Goal: Task Accomplishment & Management: Complete application form

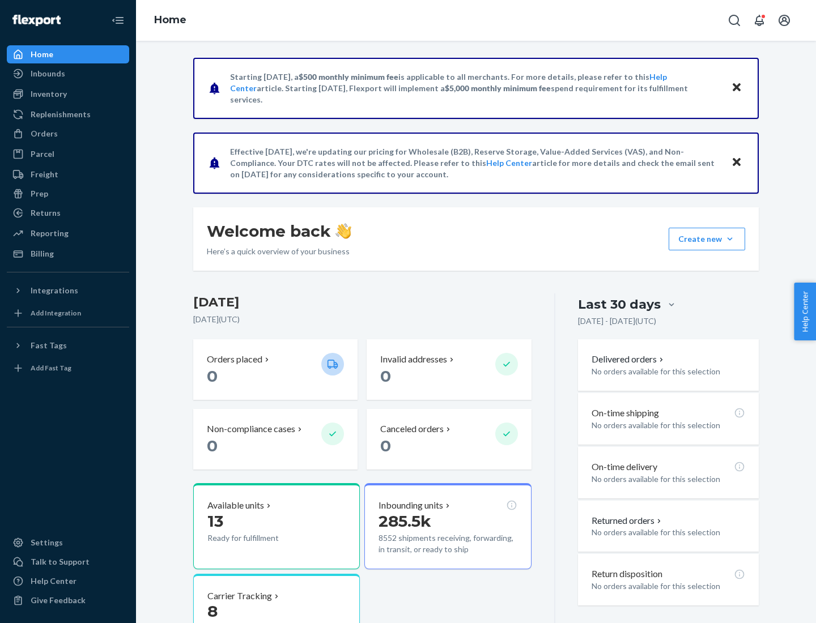
click at [730, 239] on button "Create new Create new inbound Create new order Create new product" at bounding box center [706, 239] width 76 height 23
click at [68, 74] on div "Inbounds" at bounding box center [68, 74] width 120 height 16
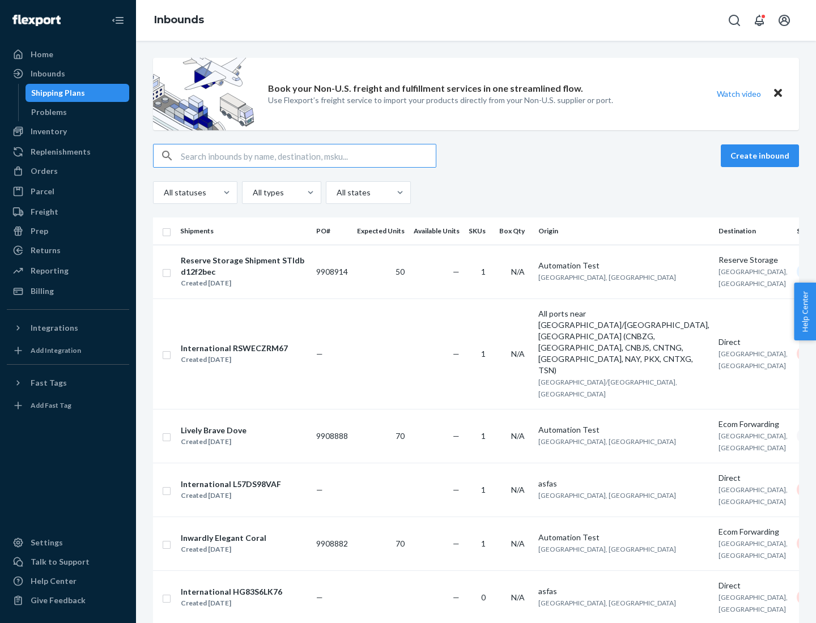
click at [761, 156] on button "Create inbound" at bounding box center [760, 155] width 78 height 23
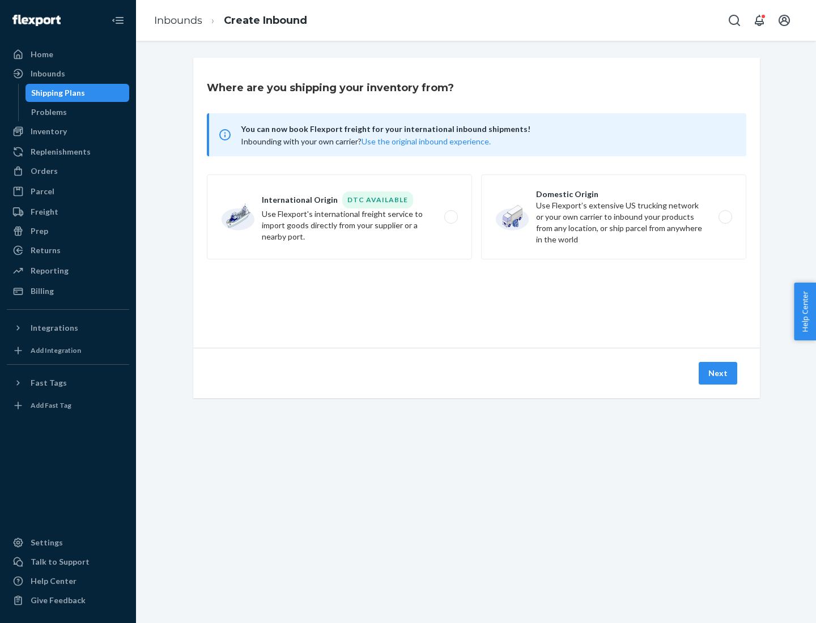
click at [613, 217] on label "Domestic Origin Use Flexport’s extensive US trucking network or your own carrie…" at bounding box center [613, 216] width 265 height 85
click at [725, 217] on input "Domestic Origin Use Flexport’s extensive US trucking network or your own carrie…" at bounding box center [728, 217] width 7 height 7
radio input "true"
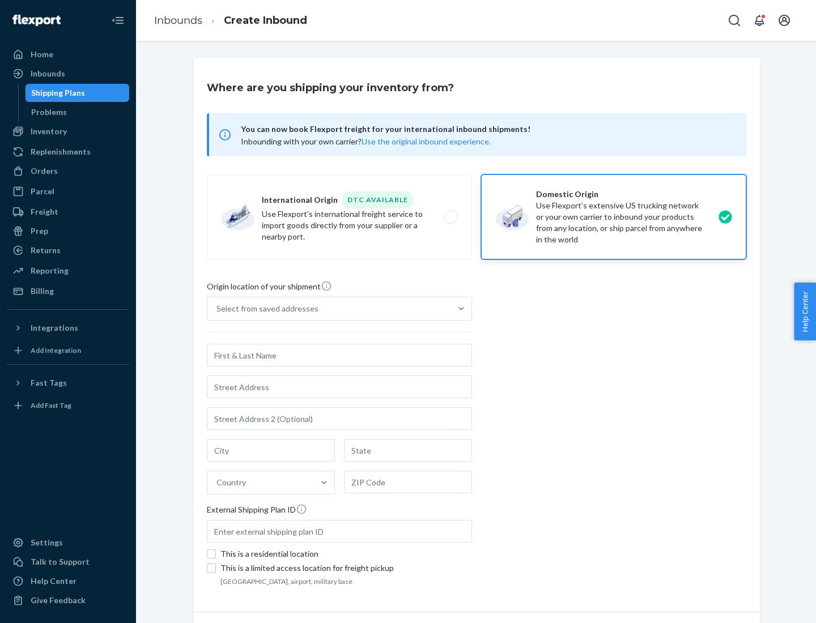
click at [265, 309] on div "Select from saved addresses" at bounding box center [267, 308] width 102 height 11
click at [218, 309] on input "Select from saved addresses" at bounding box center [216, 308] width 1 height 11
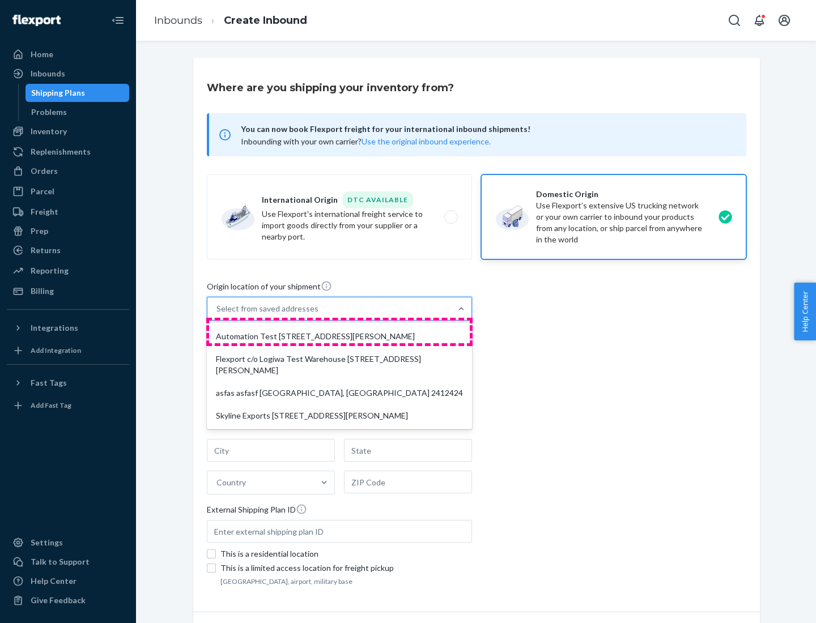
scroll to position [5, 0]
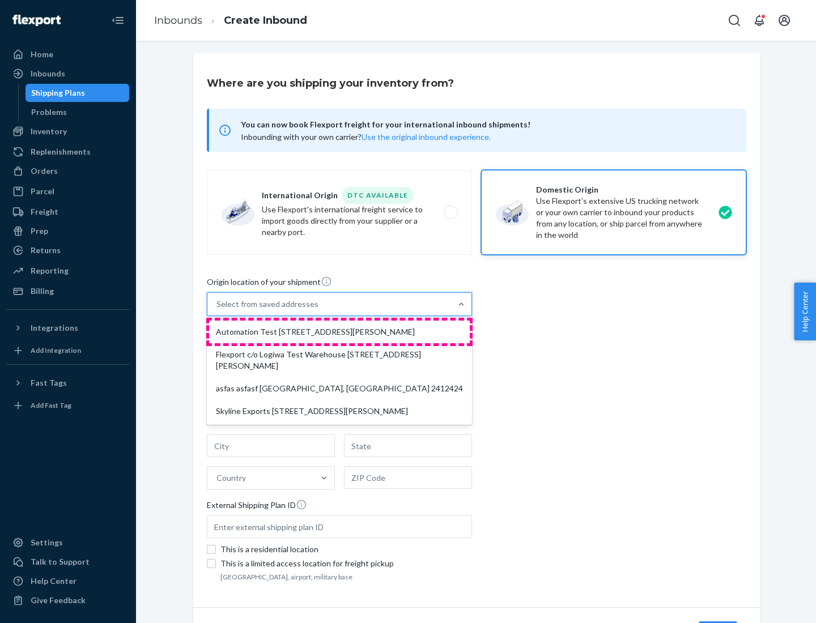
click at [339, 332] on div "Automation Test [STREET_ADDRESS][PERSON_NAME]" at bounding box center [339, 332] width 261 height 23
click at [218, 310] on input "option Automation Test [STREET_ADDRESS][PERSON_NAME] focused, 1 of 4. 4 results…" at bounding box center [216, 304] width 1 height 11
type input "Automation Test"
type input "9th Floor"
type input "[GEOGRAPHIC_DATA]"
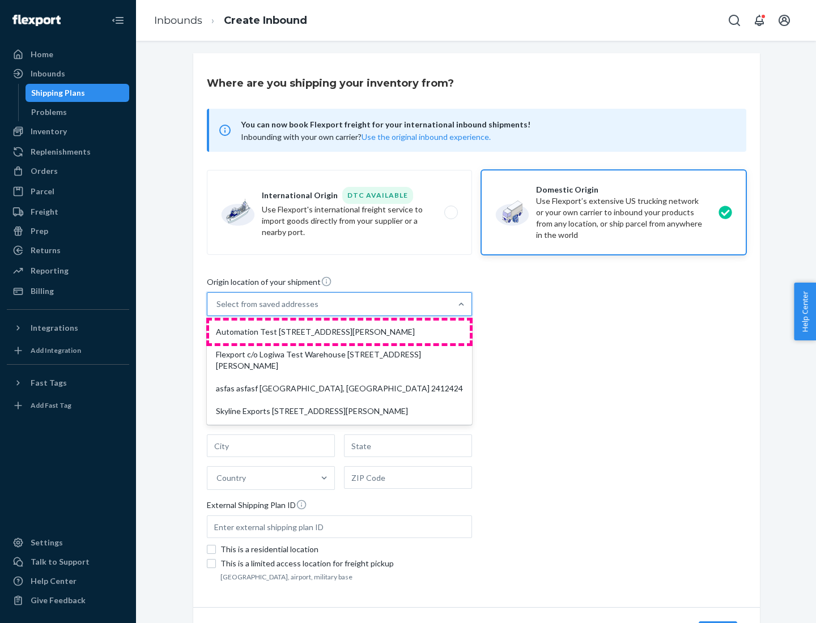
type input "CA"
type input "94104"
type input "[STREET_ADDRESS][PERSON_NAME]"
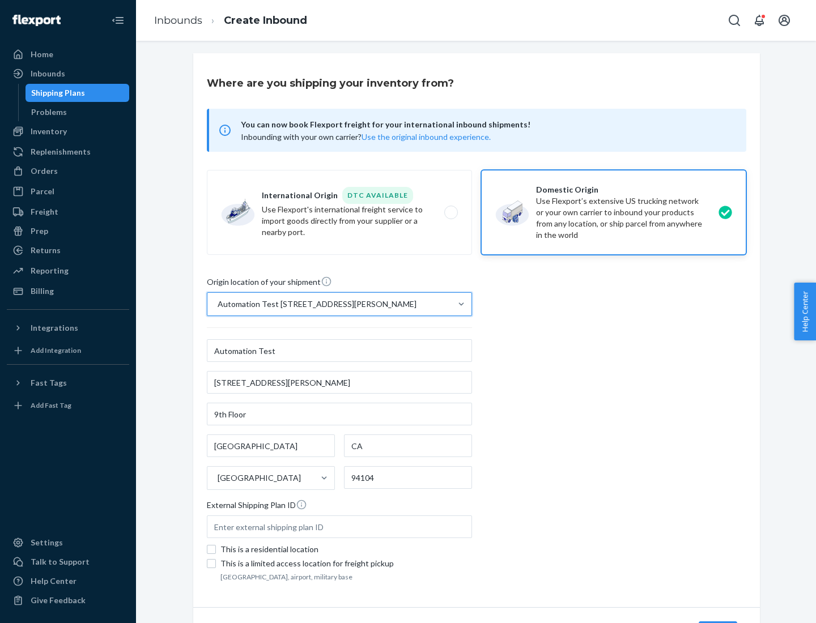
scroll to position [66, 0]
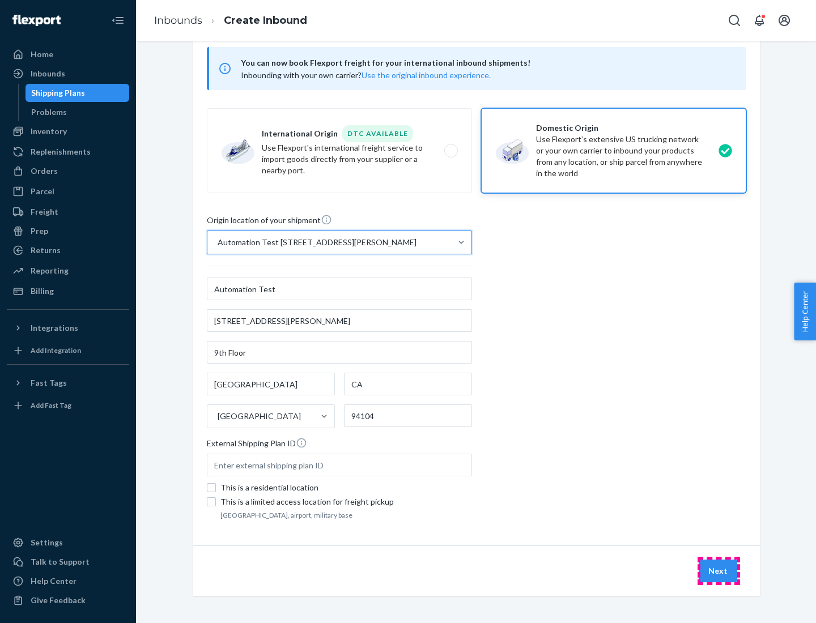
click at [718, 571] on button "Next" at bounding box center [717, 571] width 39 height 23
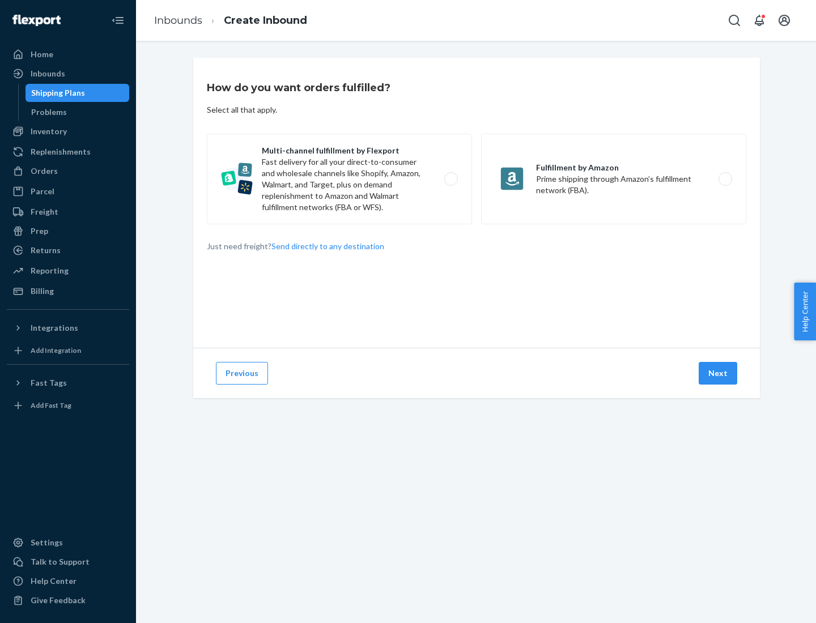
click at [339, 179] on label "Multi-channel fulfillment by Flexport Fast delivery for all your direct-to-cons…" at bounding box center [339, 179] width 265 height 91
click at [450, 179] on input "Multi-channel fulfillment by Flexport Fast delivery for all your direct-to-cons…" at bounding box center [453, 179] width 7 height 7
radio input "true"
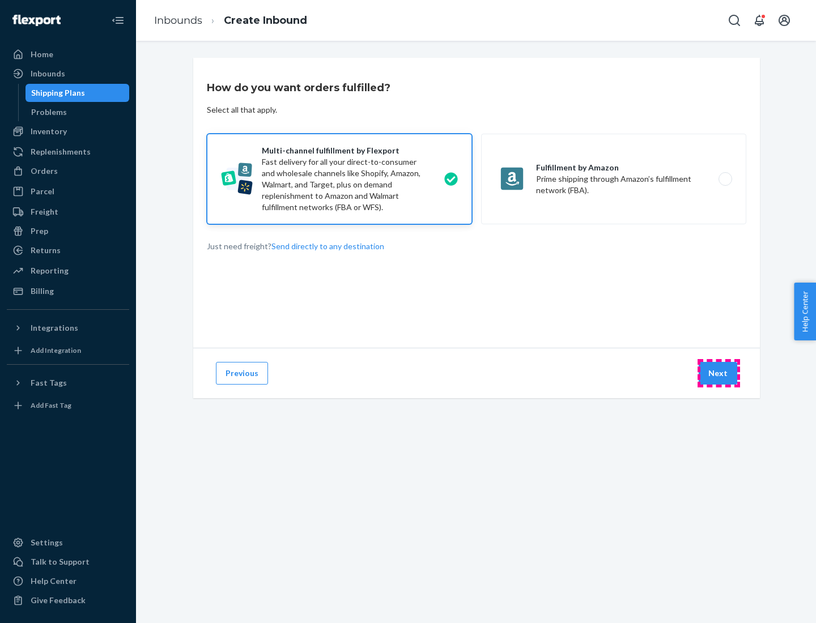
click at [718, 373] on button "Next" at bounding box center [717, 373] width 39 height 23
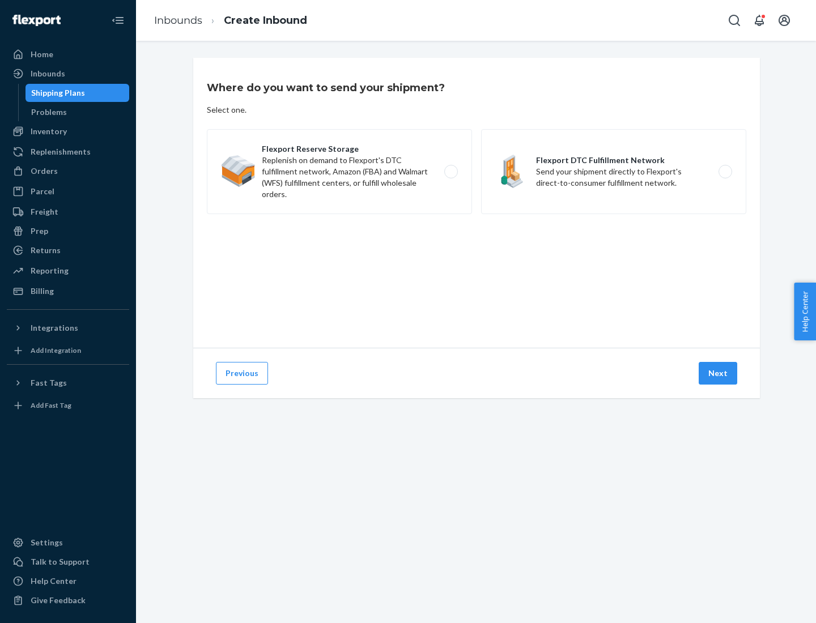
click at [613, 172] on label "Flexport DTC Fulfillment Network Send your shipment directly to Flexport's dire…" at bounding box center [613, 171] width 265 height 85
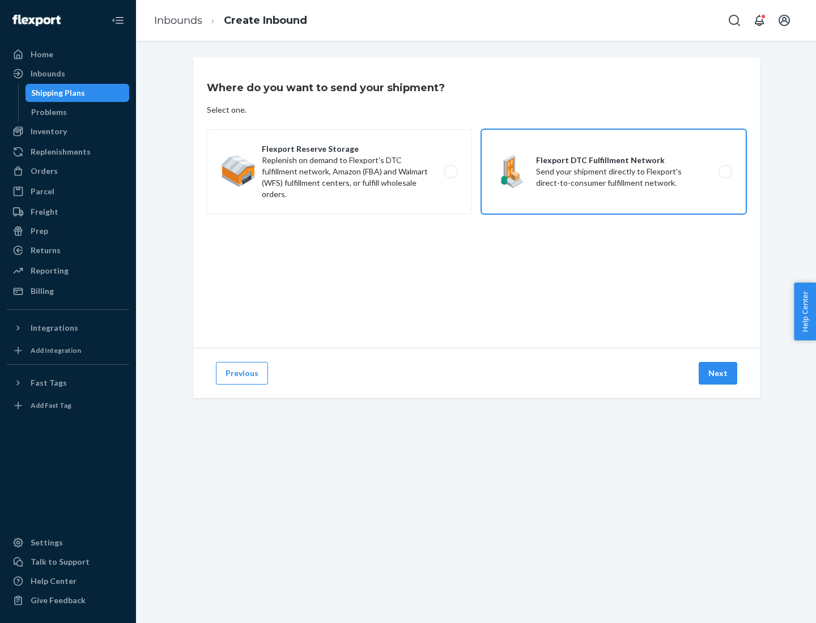
click at [725, 172] on input "Flexport DTC Fulfillment Network Send your shipment directly to Flexport's dire…" at bounding box center [728, 171] width 7 height 7
radio input "true"
click at [718, 373] on button "Next" at bounding box center [717, 373] width 39 height 23
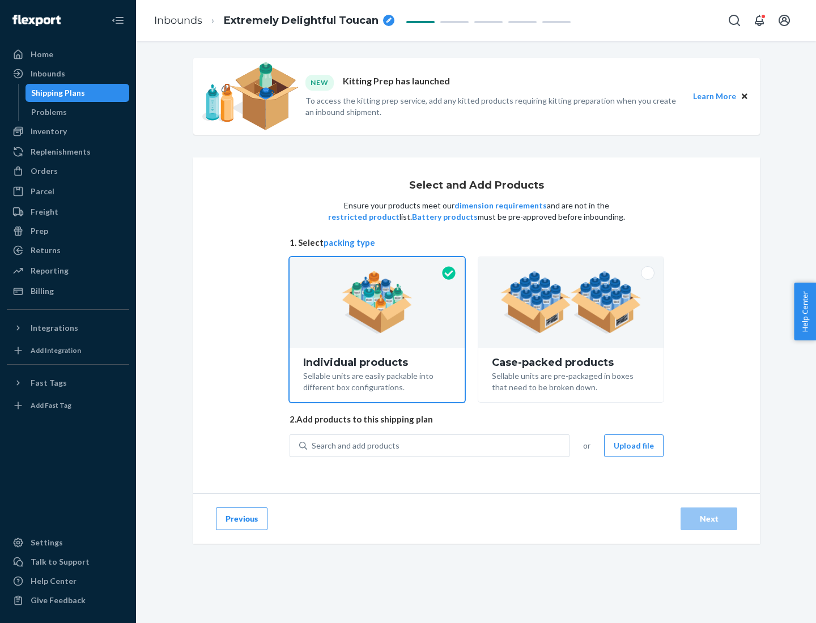
click at [571, 302] on img at bounding box center [570, 302] width 141 height 62
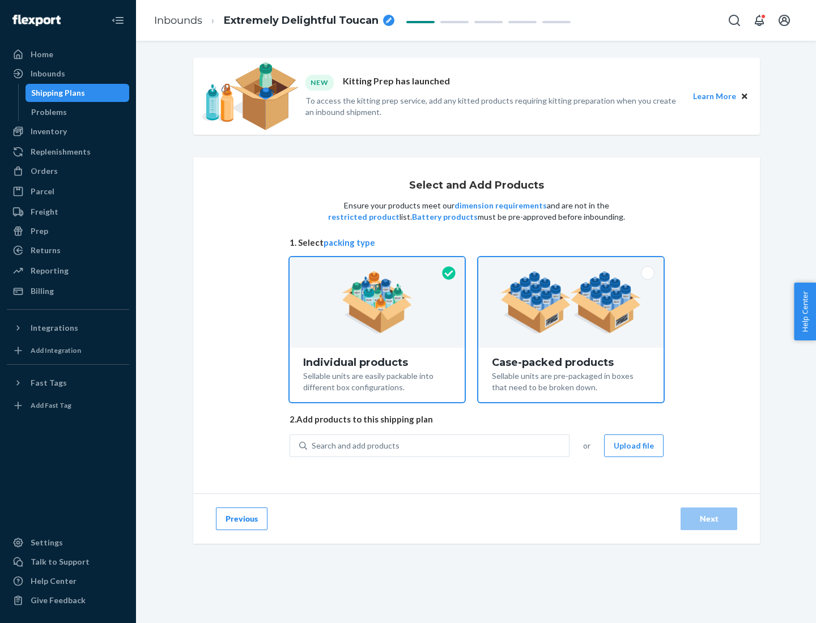
click at [571, 265] on input "Case-packed products Sellable units are pre-packaged in boxes that need to be b…" at bounding box center [570, 260] width 7 height 7
radio input "true"
radio input "false"
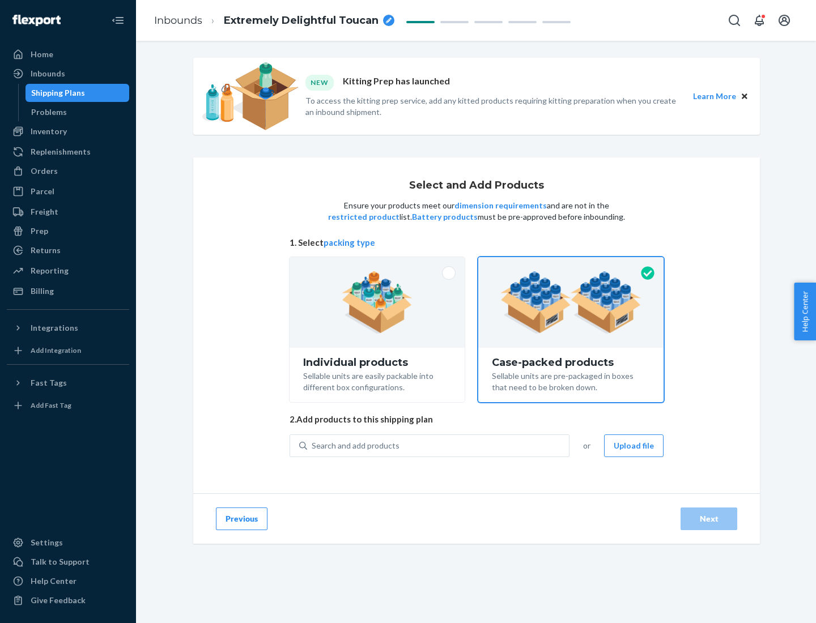
click at [438, 445] on div "Search and add products" at bounding box center [438, 446] width 262 height 20
click at [313, 445] on input "Search and add products" at bounding box center [312, 445] width 1 height 11
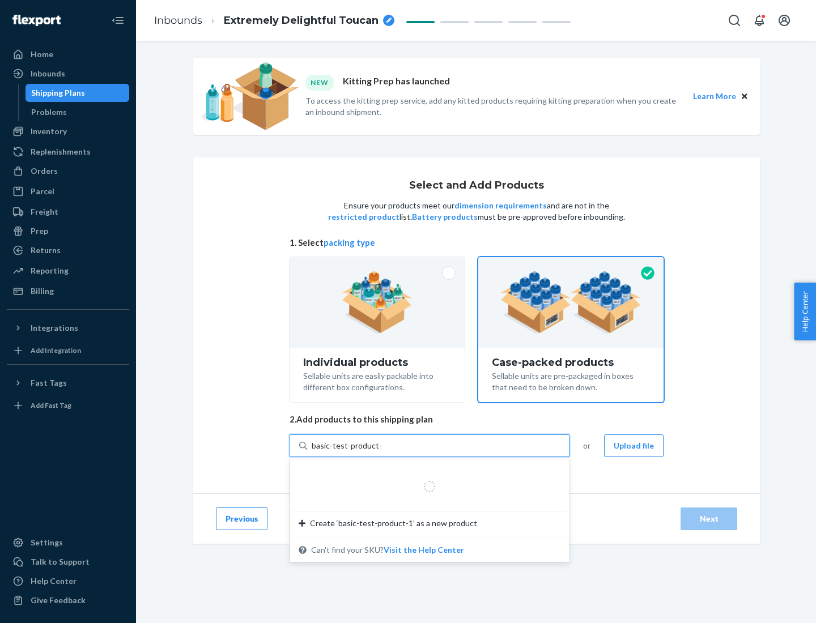
type input "basic-test-product-1"
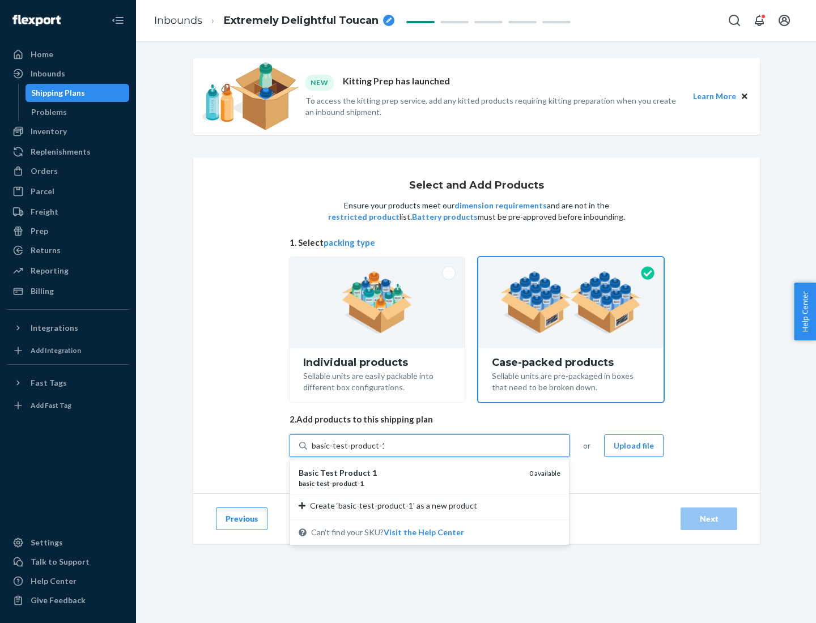
click at [410, 483] on div "basic - test - product - 1" at bounding box center [409, 484] width 221 height 10
click at [384, 451] on input "basic-test-product-1" at bounding box center [348, 445] width 73 height 11
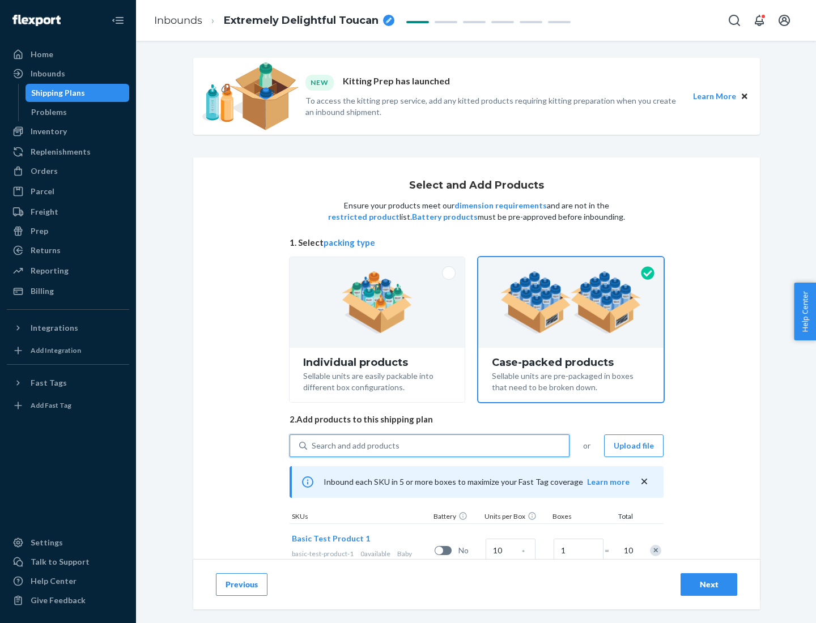
scroll to position [41, 0]
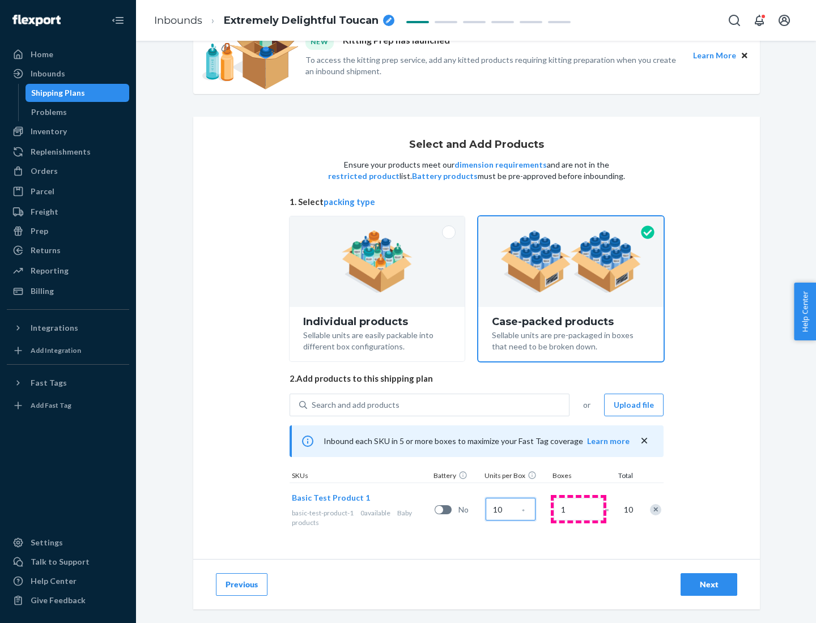
type input "10"
type input "7"
click at [709, 585] on div "Next" at bounding box center [708, 584] width 37 height 11
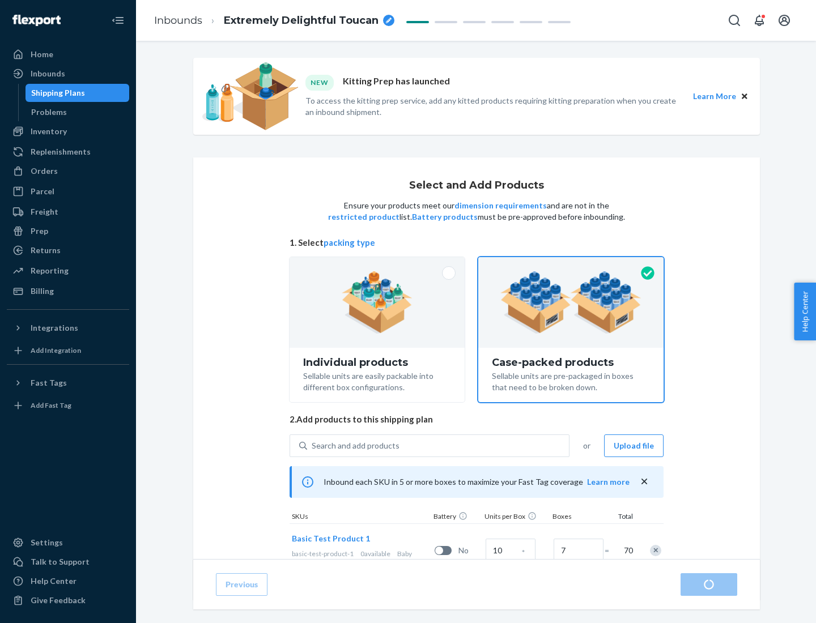
radio input "true"
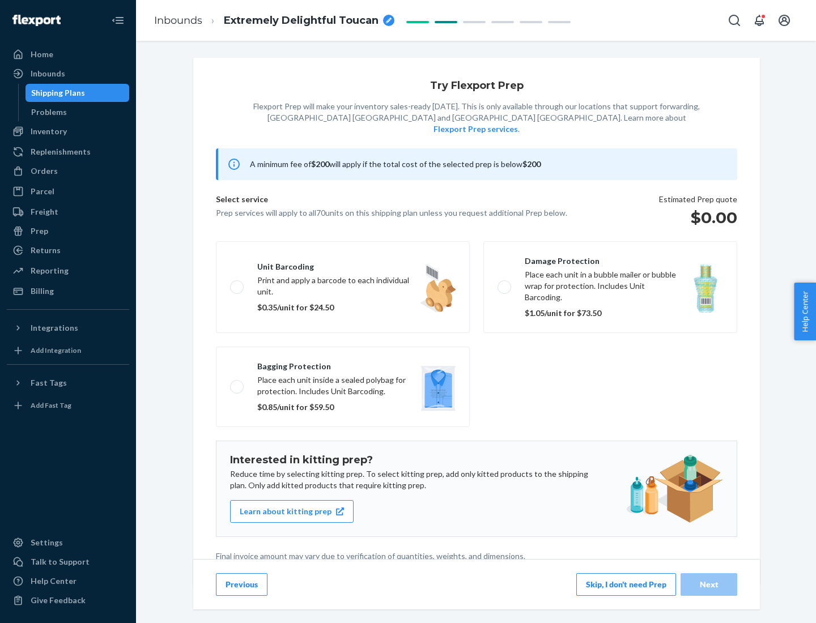
scroll to position [3, 0]
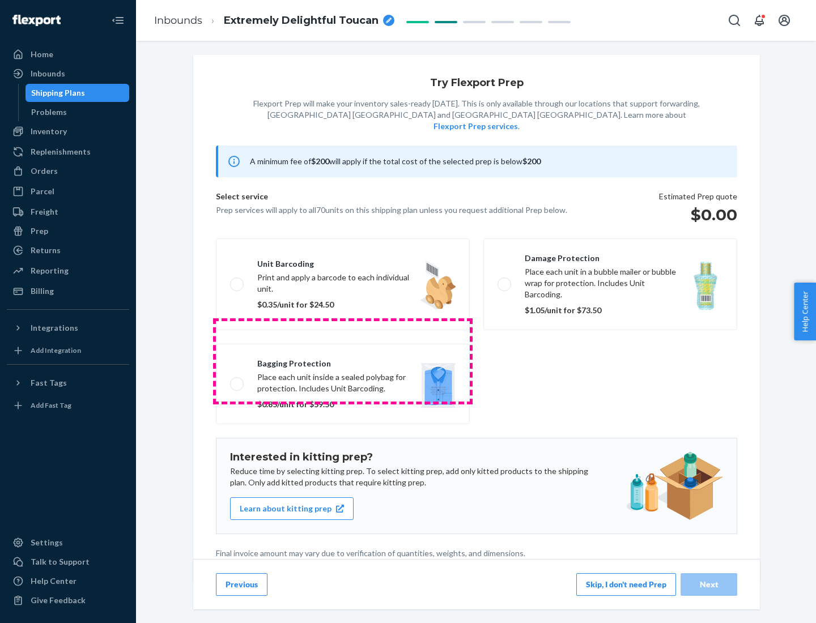
click at [343, 361] on label "Bagging protection Place each unit inside a sealed polybag for protection. Incl…" at bounding box center [343, 384] width 254 height 80
click at [237, 380] on input "Bagging protection Place each unit inside a sealed polybag for protection. Incl…" at bounding box center [233, 383] width 7 height 7
checkbox input "true"
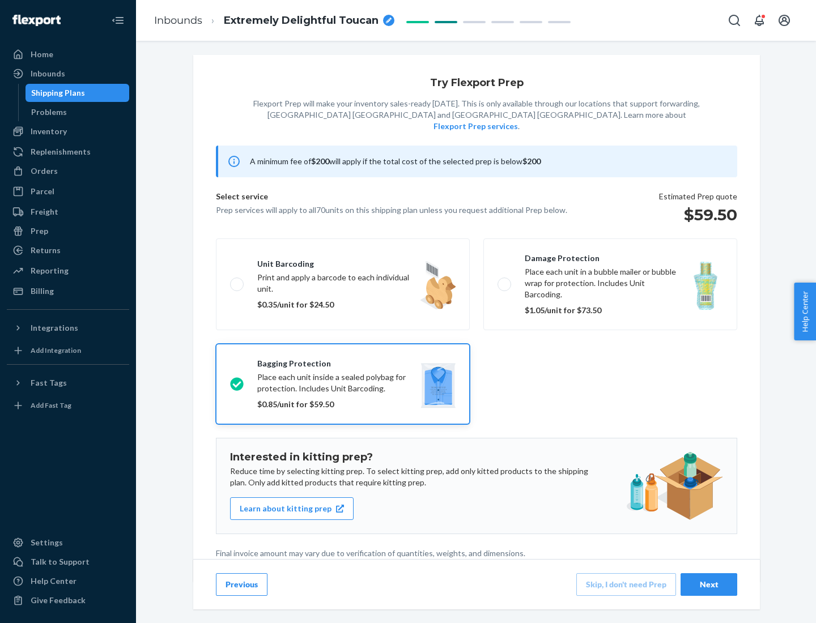
click at [709, 584] on div "Next" at bounding box center [708, 584] width 37 height 11
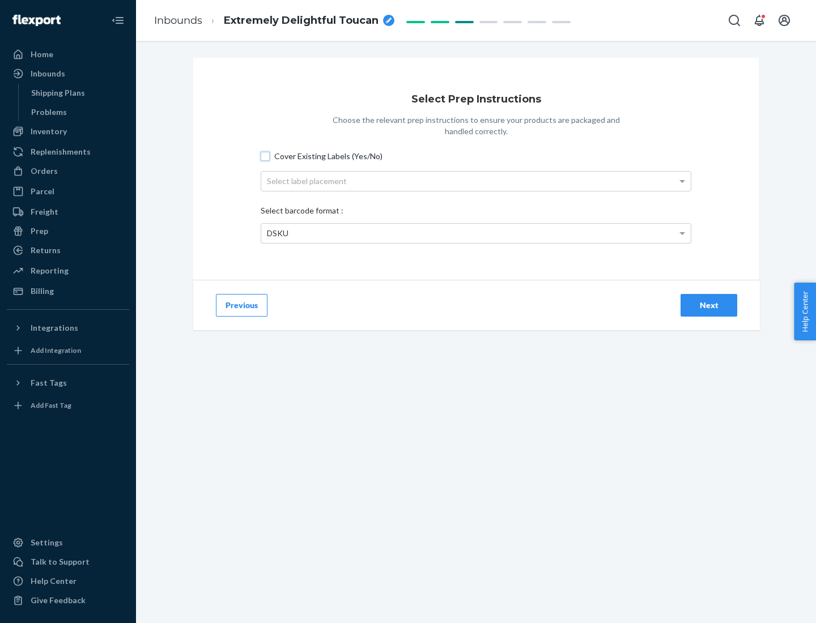
click at [265, 156] on input "Cover Existing Labels (Yes/No)" at bounding box center [265, 156] width 9 height 9
checkbox input "true"
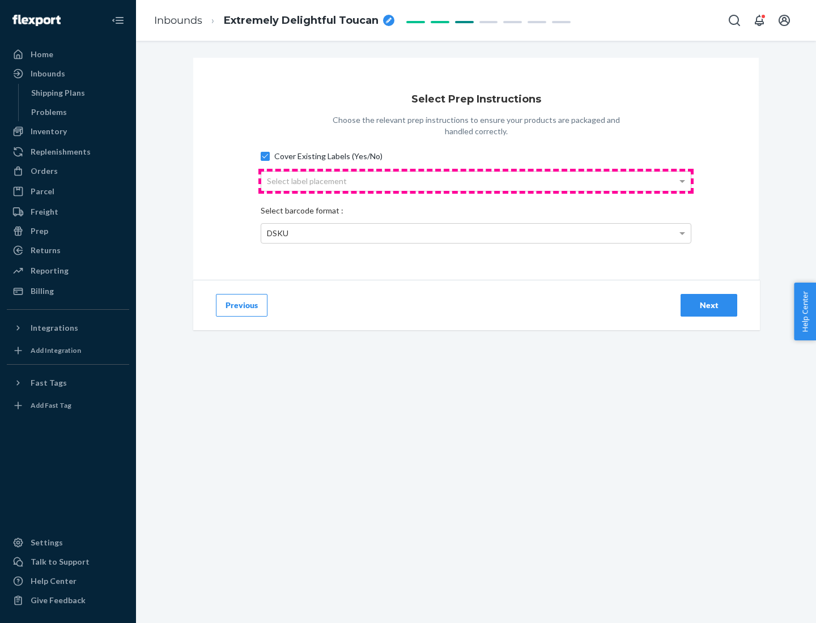
click at [476, 181] on div "Select label placement" at bounding box center [475, 181] width 429 height 19
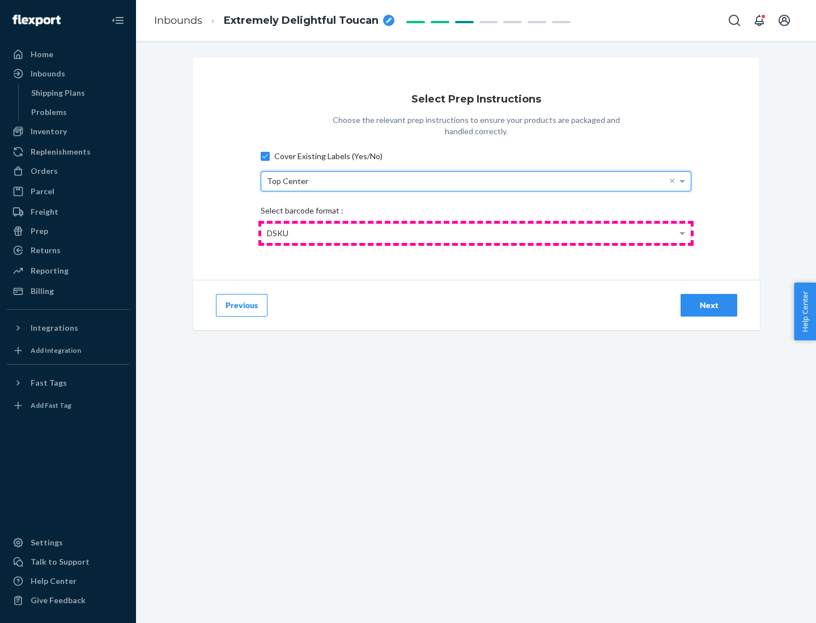
click at [476, 233] on div "DSKU" at bounding box center [475, 233] width 429 height 19
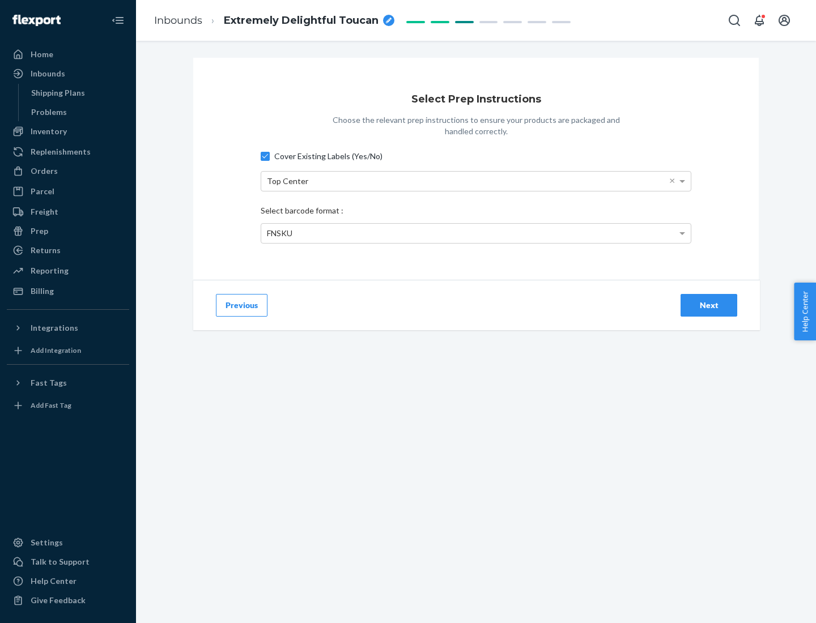
click at [709, 305] on div "Next" at bounding box center [708, 305] width 37 height 11
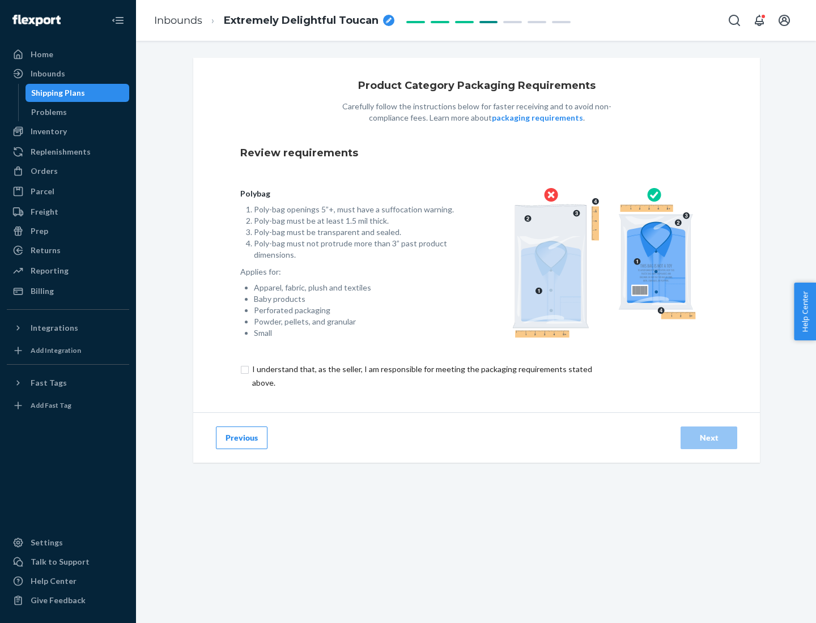
click at [421, 376] on input "checkbox" at bounding box center [428, 376] width 377 height 27
checkbox input "true"
click at [709, 437] on div "Next" at bounding box center [708, 437] width 37 height 11
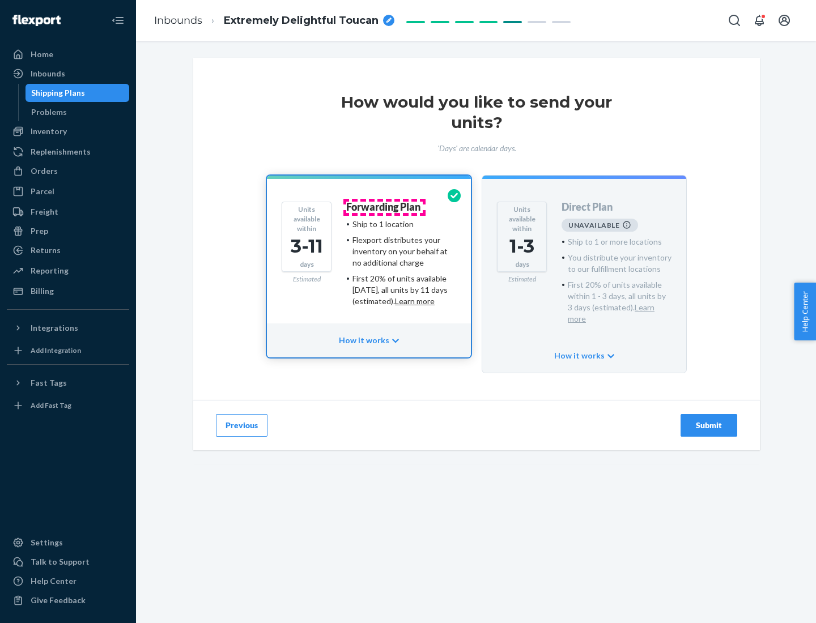
click at [384, 207] on h4 "Forwarding Plan" at bounding box center [383, 207] width 74 height 11
click at [709, 420] on div "Submit" at bounding box center [708, 425] width 37 height 11
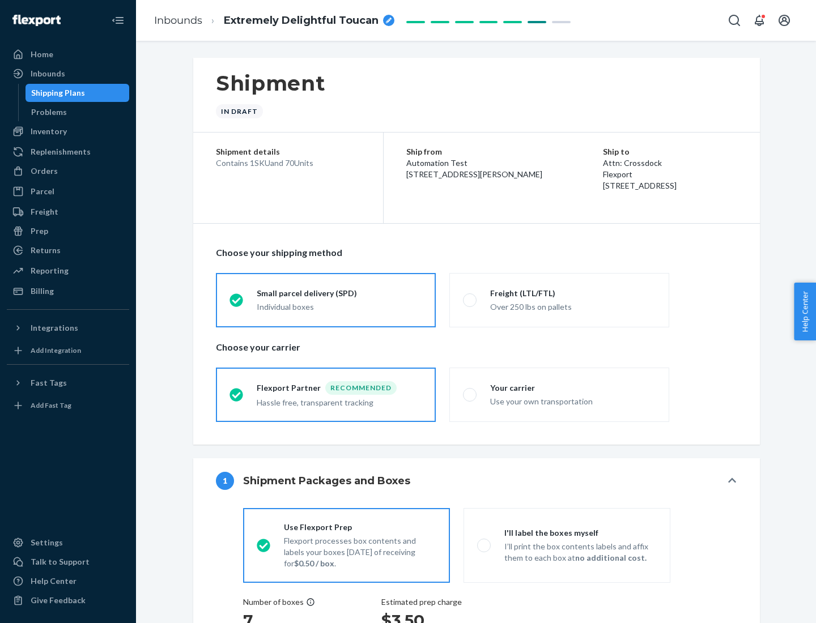
radio input "true"
radio input "false"
radio input "true"
radio input "false"
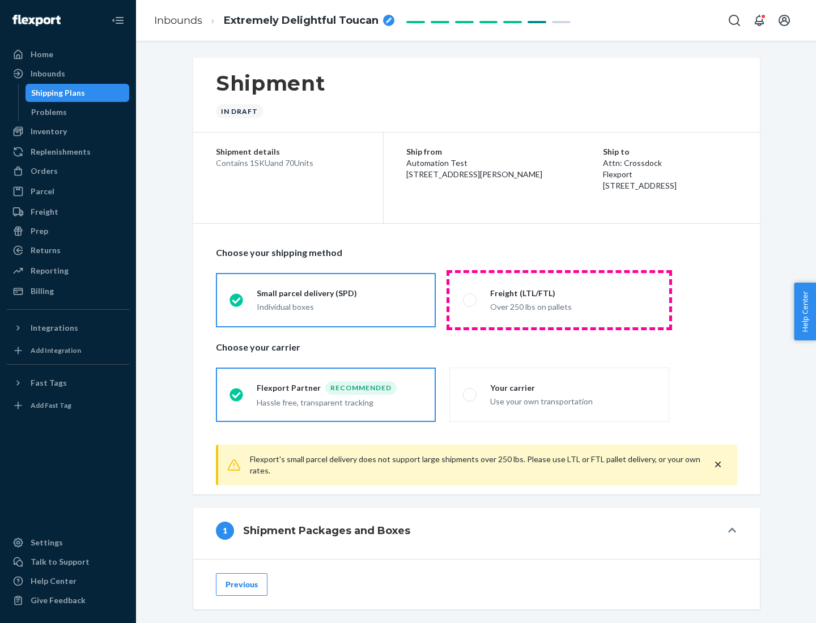
click at [559, 300] on div "Over 250 lbs on pallets" at bounding box center [572, 306] width 165 height 14
click at [470, 300] on input "Freight (LTL/FTL) Over 250 lbs on pallets" at bounding box center [466, 299] width 7 height 7
radio input "true"
radio input "false"
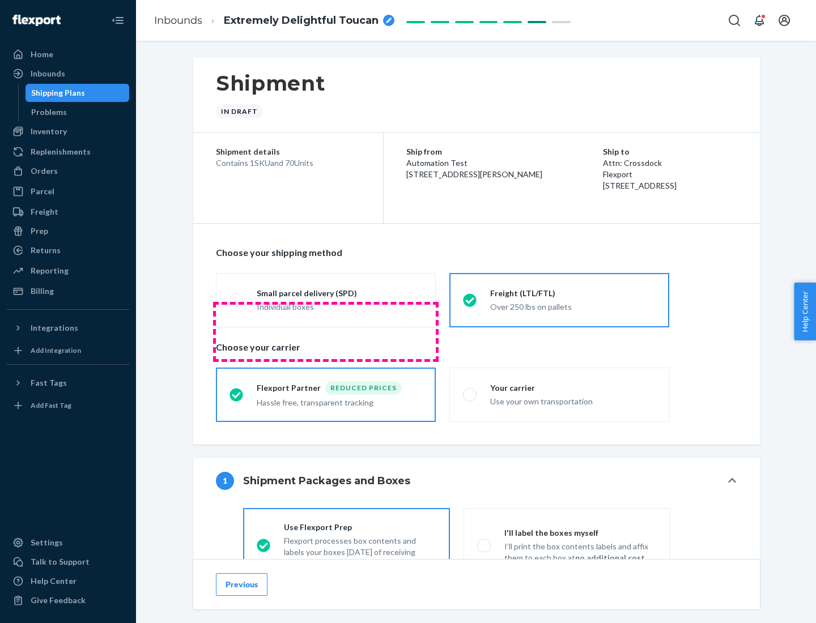
scroll to position [63, 0]
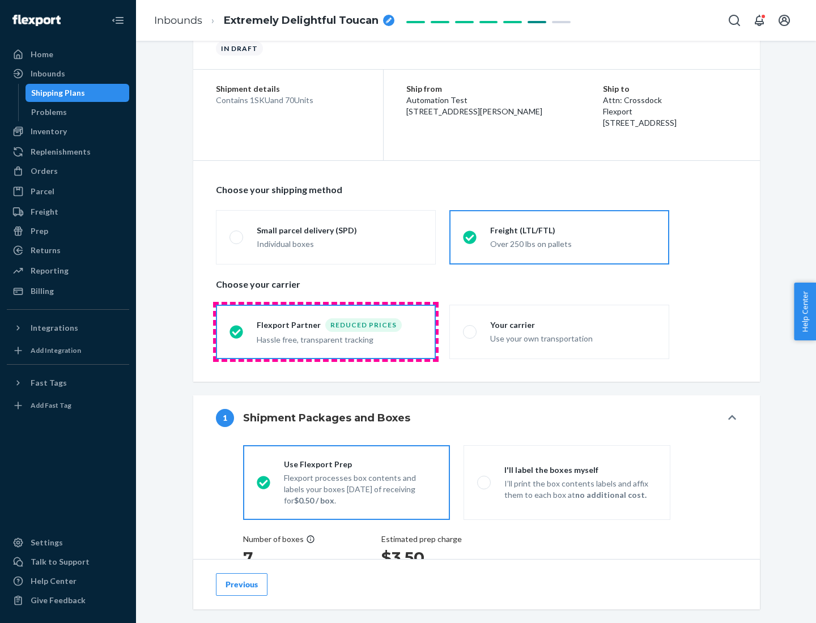
click at [326, 332] on div "Hassle free, transparent tracking" at bounding box center [339, 339] width 165 height 14
click at [237, 331] on input "Flexport Partner Reduced prices Hassle free, transparent tracking" at bounding box center [232, 331] width 7 height 7
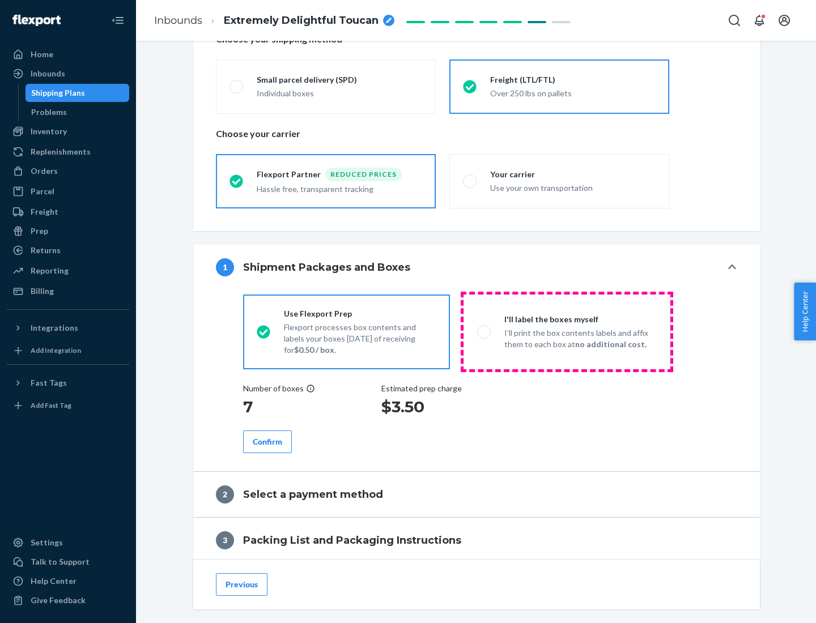
click at [566, 331] on p "I’ll print the box contents labels and affix them to each box at no additional …" at bounding box center [580, 338] width 152 height 23
click at [484, 331] on input "I'll label the boxes myself I’ll print the box contents labels and affix them t…" at bounding box center [480, 331] width 7 height 7
radio input "true"
radio input "false"
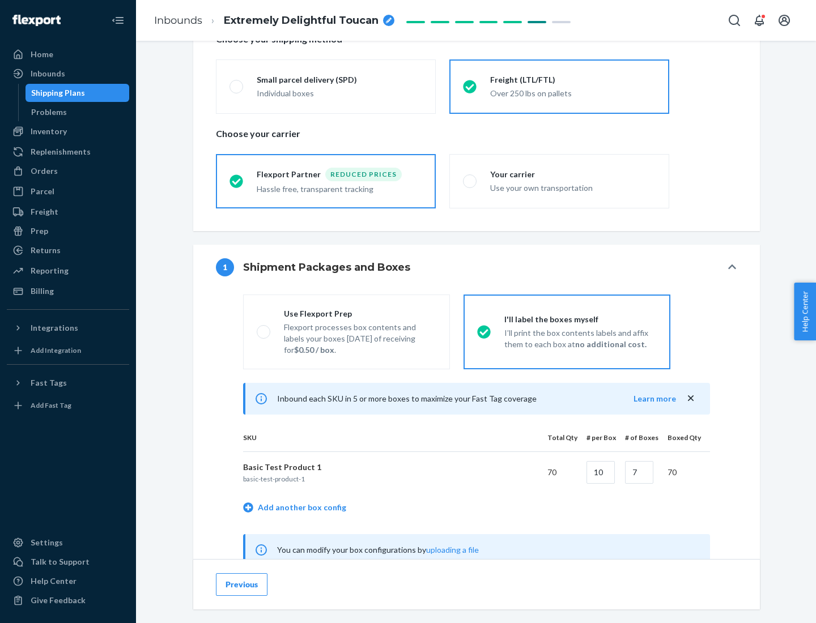
scroll to position [354, 0]
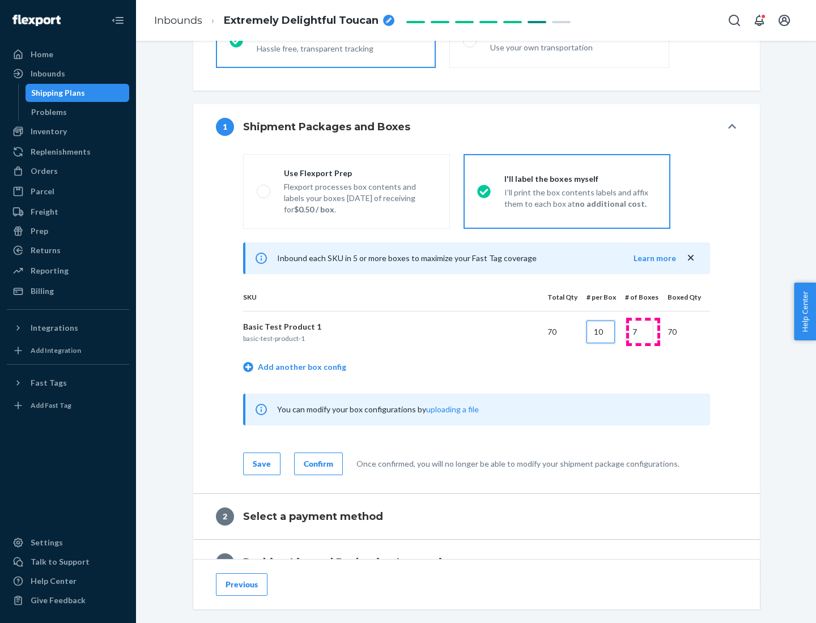
type input "10"
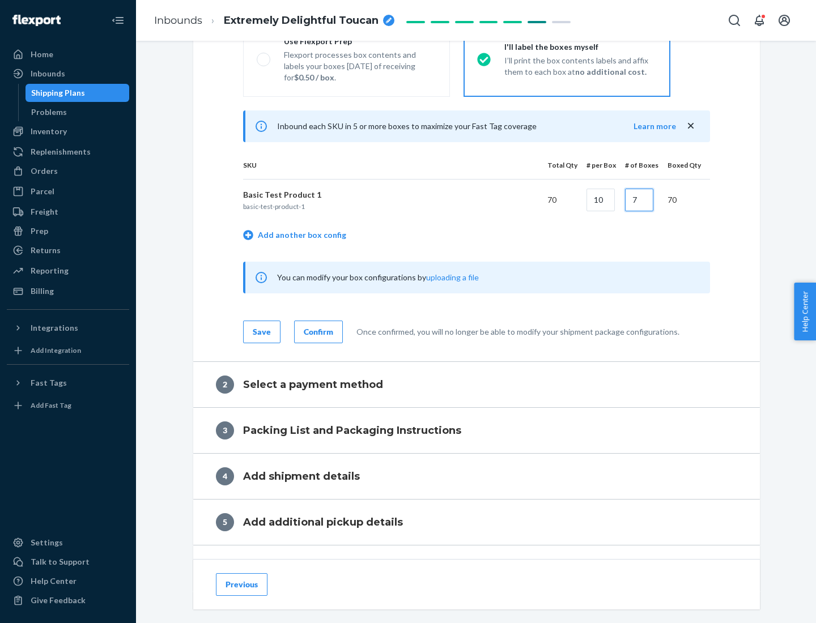
type input "7"
click at [317, 331] on div "Confirm" at bounding box center [318, 331] width 29 height 11
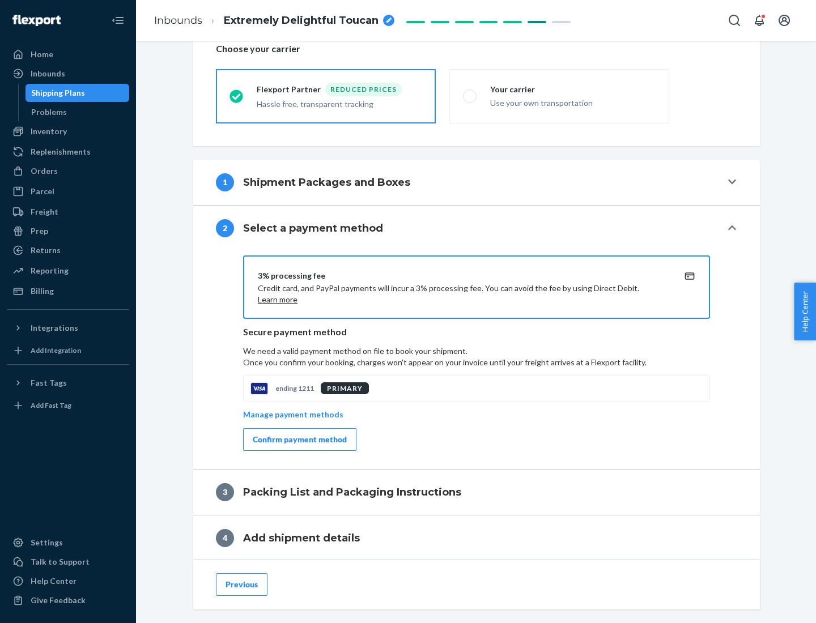
scroll to position [406, 0]
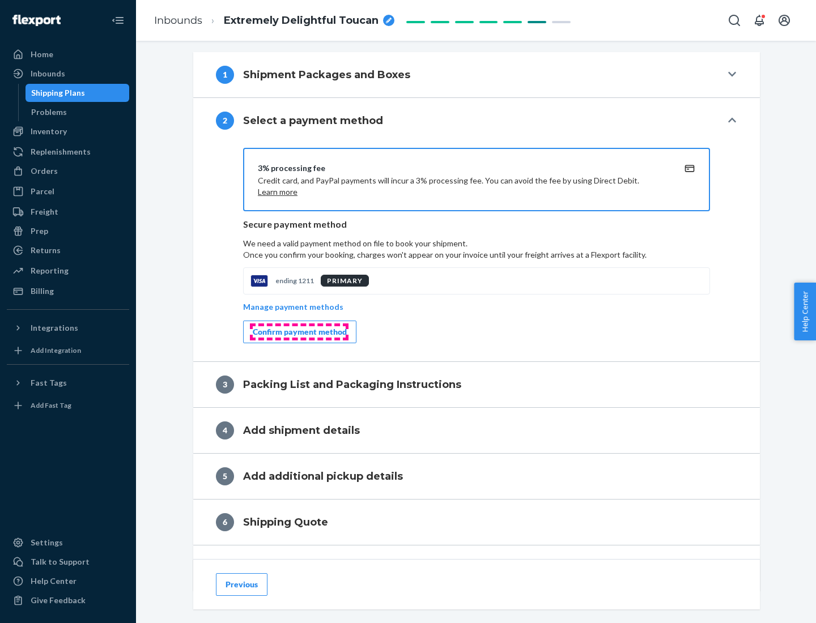
click at [299, 332] on div "Confirm payment method" at bounding box center [300, 331] width 94 height 11
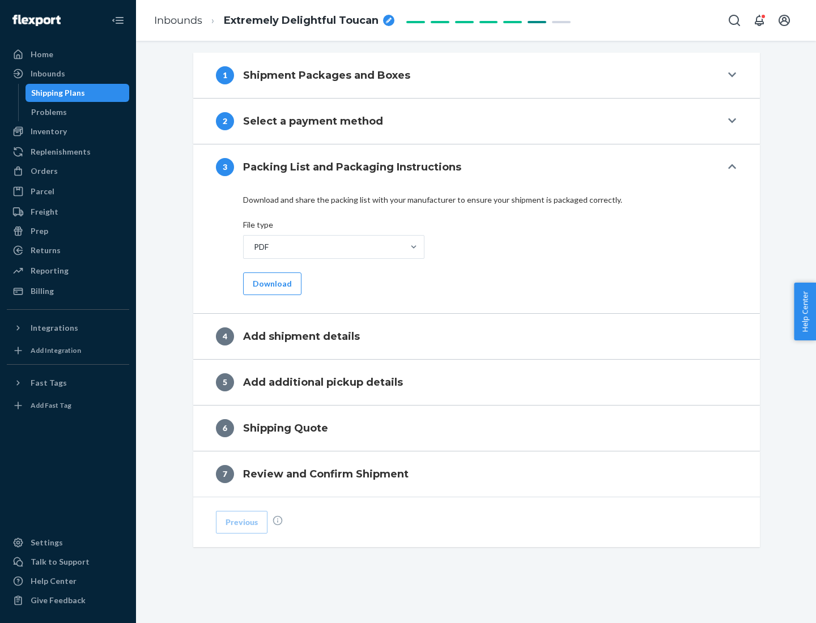
scroll to position [357, 0]
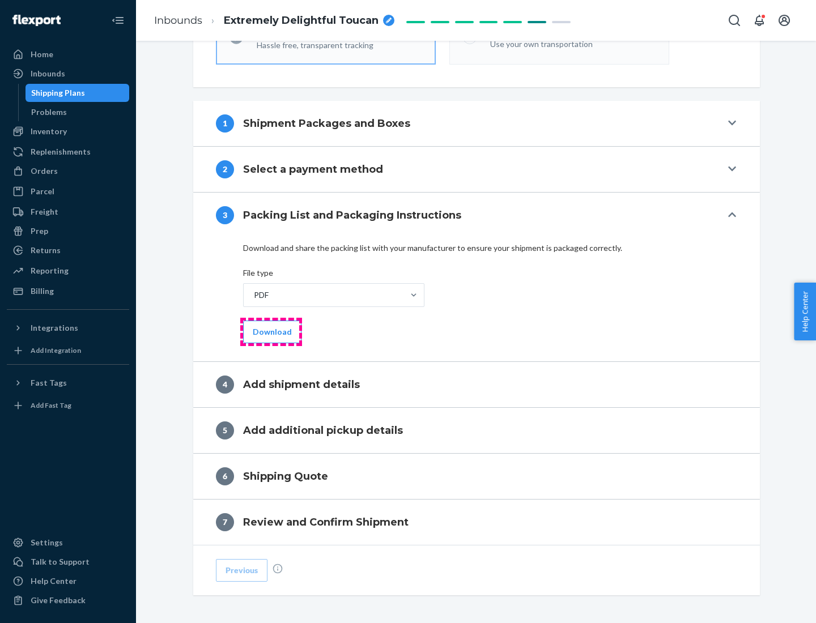
click at [271, 331] on button "Download" at bounding box center [272, 332] width 58 height 23
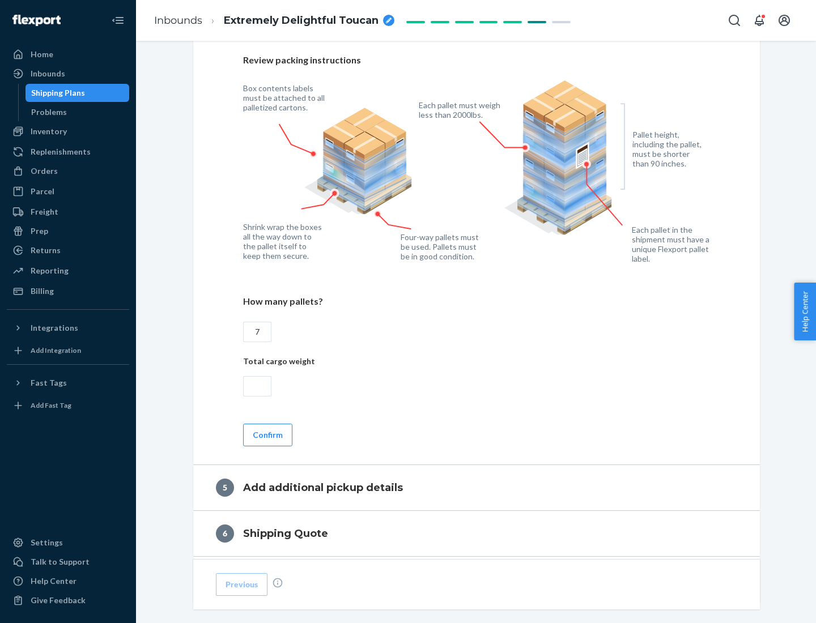
scroll to position [735, 0]
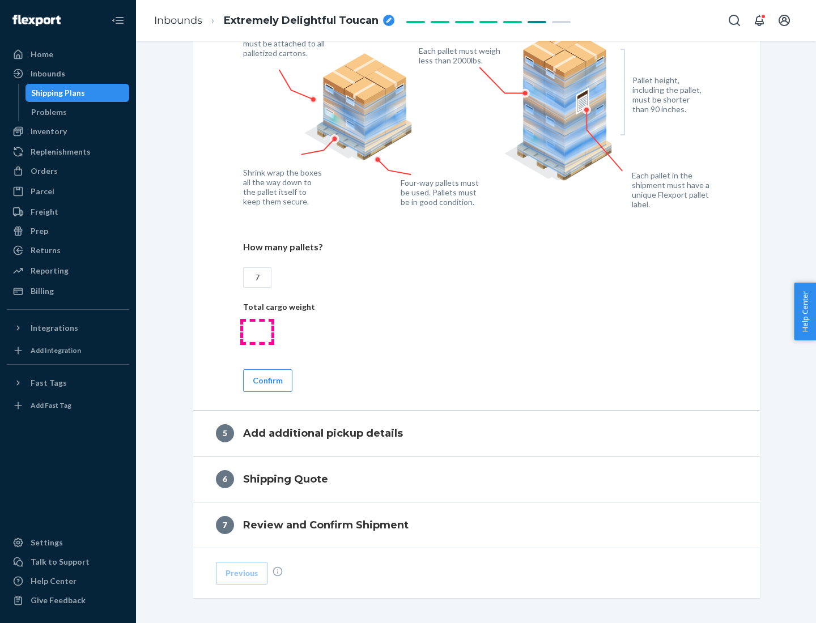
type input "7"
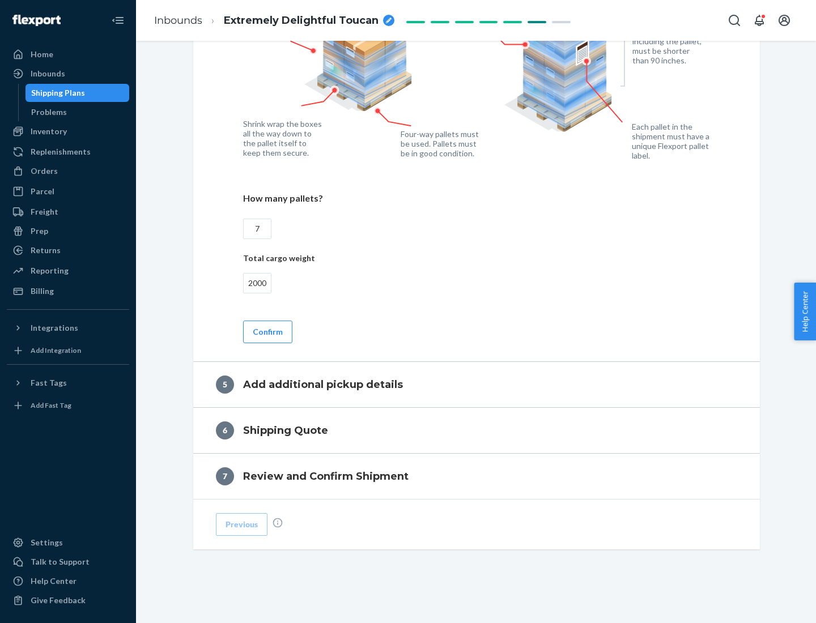
type input "2000"
click at [267, 331] on button "Confirm" at bounding box center [267, 332] width 49 height 23
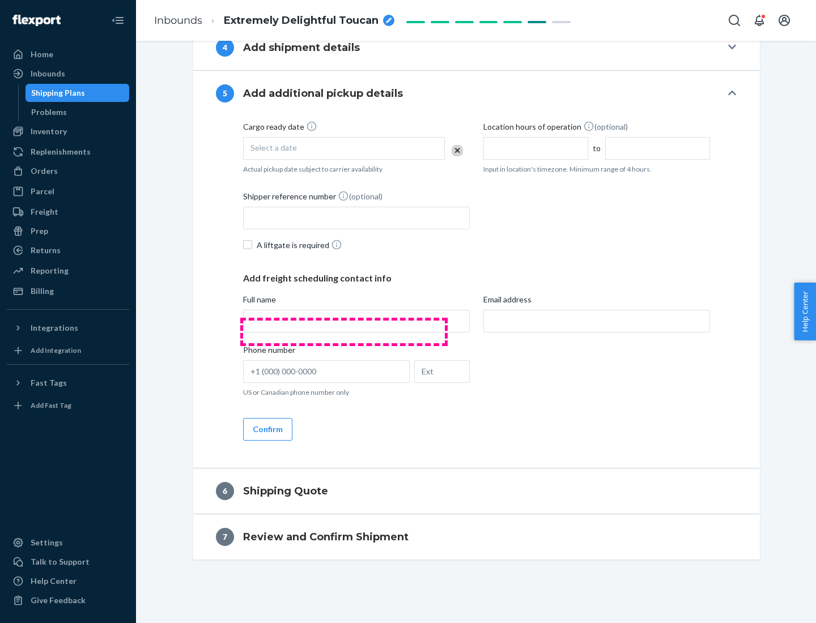
scroll to position [387, 0]
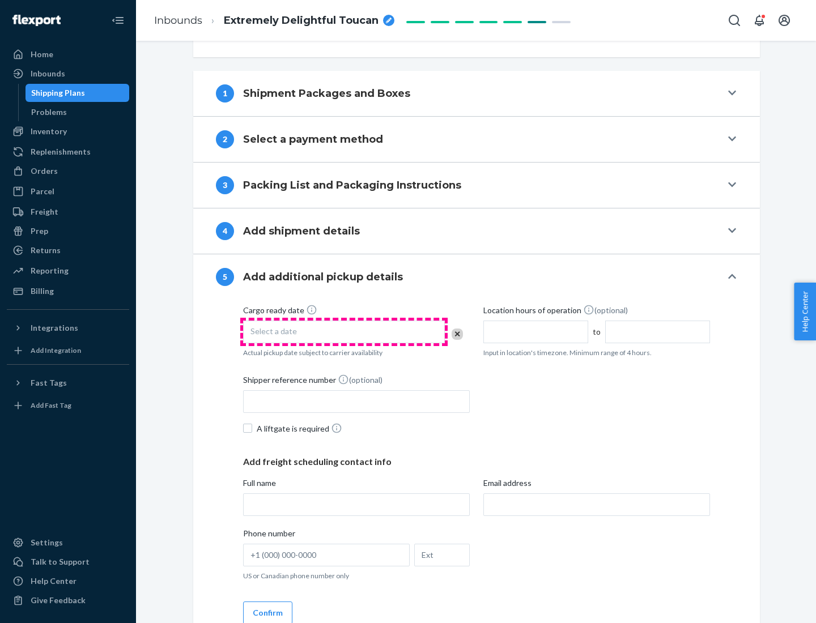
click at [344, 331] on div "Select a date" at bounding box center [344, 332] width 202 height 23
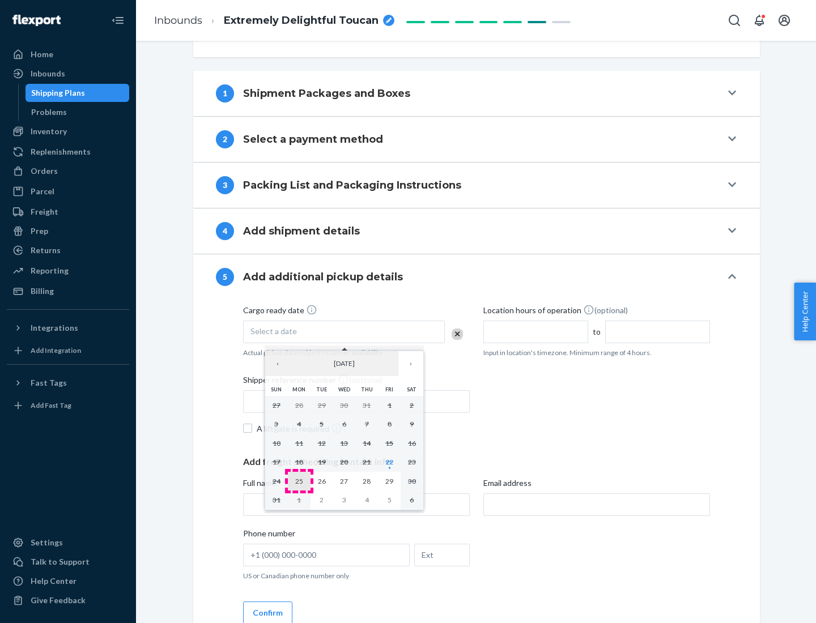
click at [299, 481] on abbr "25" at bounding box center [299, 481] width 8 height 8
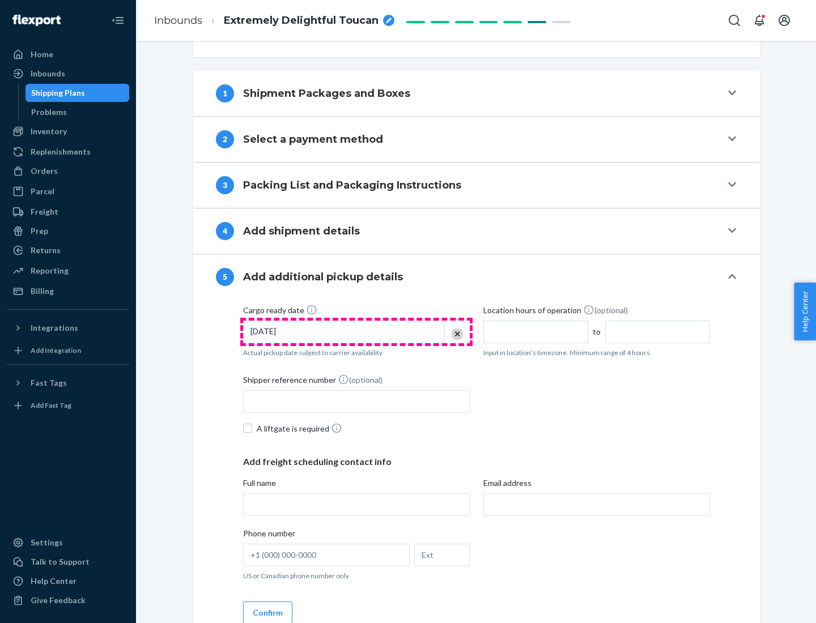
scroll to position [560, 0]
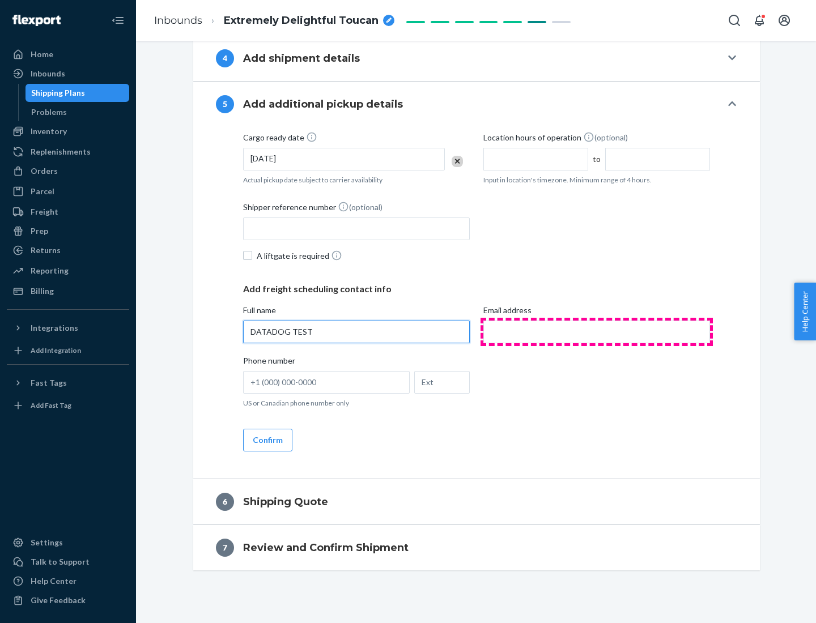
type input "DATADOG TEST"
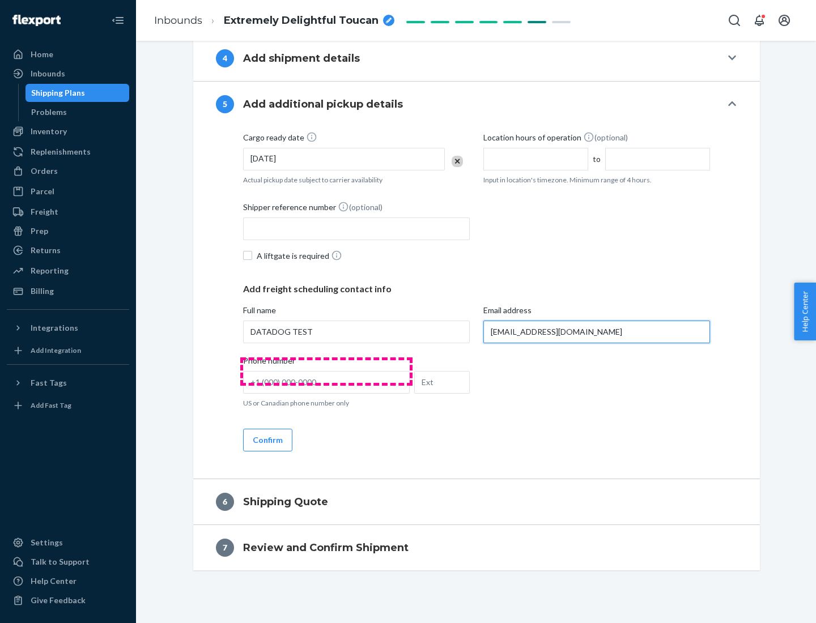
scroll to position [571, 0]
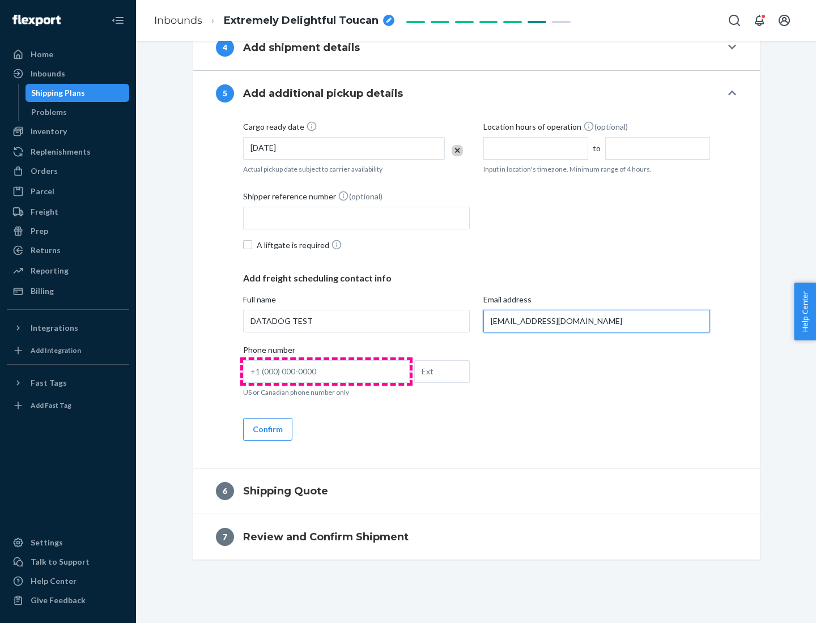
type input "[EMAIL_ADDRESS][DOMAIN_NAME]"
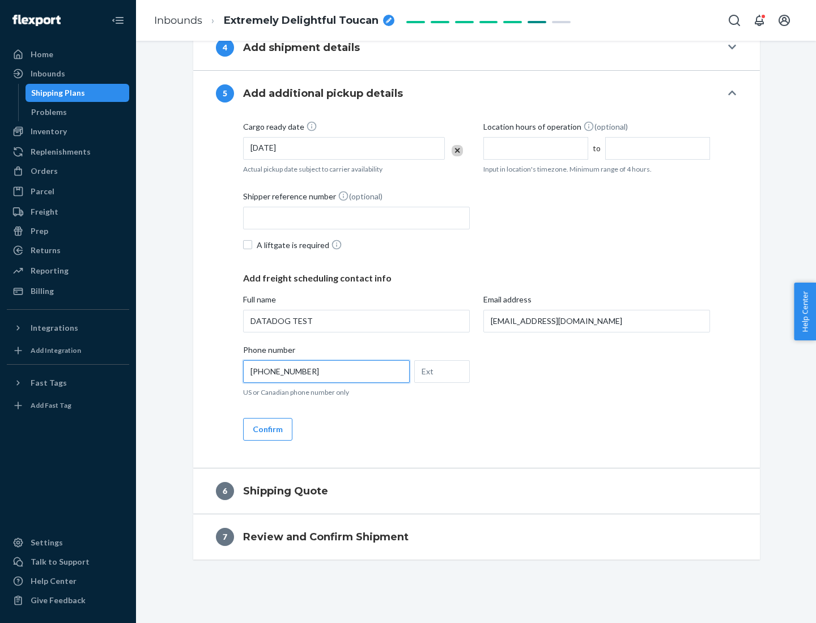
type input "[PHONE_NUMBER]"
click at [267, 429] on button "Confirm" at bounding box center [267, 429] width 49 height 23
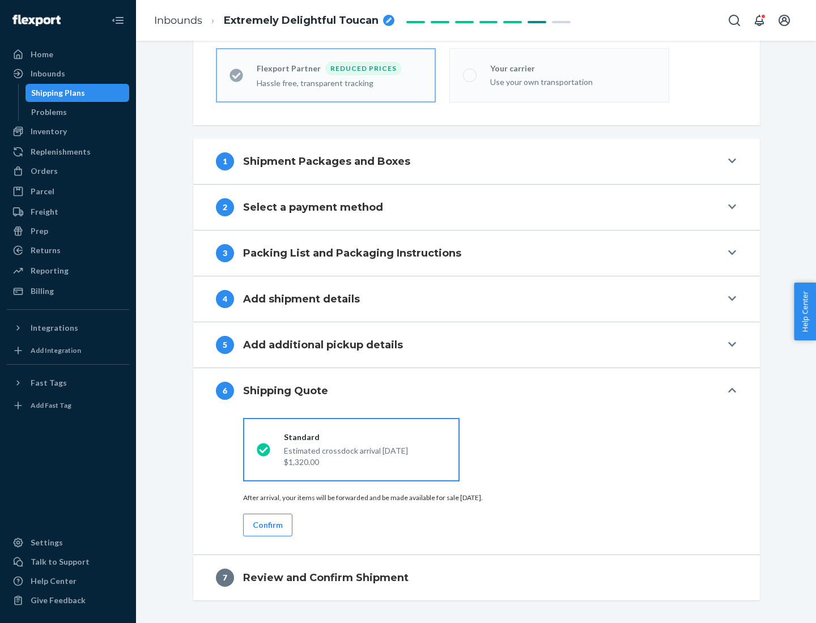
scroll to position [360, 0]
